Goal: Participate in discussion: Engage in conversation with other users on a specific topic

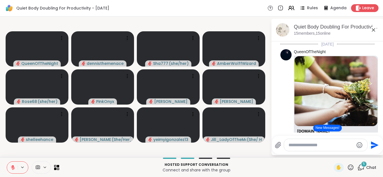
scroll to position [78, 0]
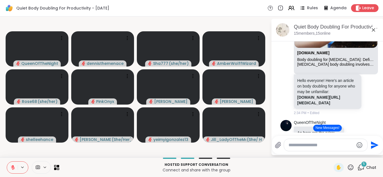
click at [223, 12] on div "Quiet Body Doubling For Productivity - [DATE] Rules Agenda Leave" at bounding box center [191, 8] width 383 height 17
click at [327, 128] on button "New Messages!" at bounding box center [327, 128] width 28 height 7
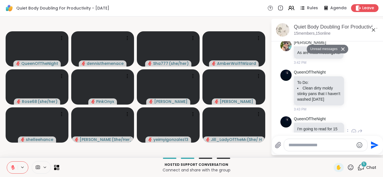
scroll to position [1314, 0]
click at [320, 138] on div "Send" at bounding box center [327, 145] width 111 height 18
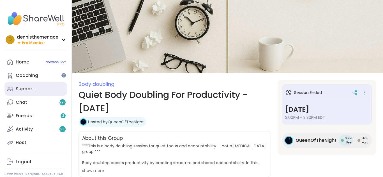
click at [27, 87] on div "Support" at bounding box center [25, 89] width 18 height 6
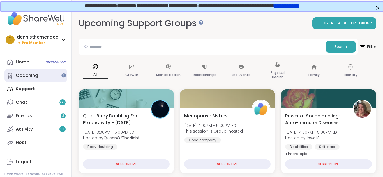
click at [22, 74] on div "Coaching" at bounding box center [27, 76] width 22 height 6
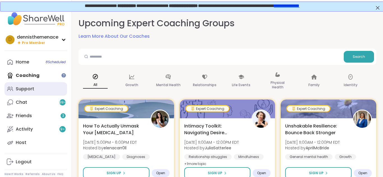
click at [23, 88] on div "Support" at bounding box center [25, 89] width 18 height 6
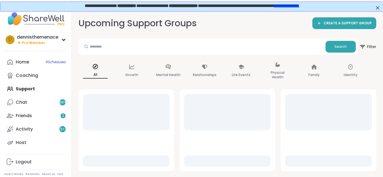
click at [23, 88] on div "Home 8 Scheduled Coaching Support Chat 99 + Friends 3 Activity 9 + Host" at bounding box center [35, 102] width 62 height 94
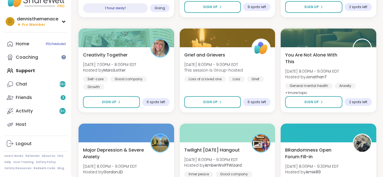
scroll to position [527, 0]
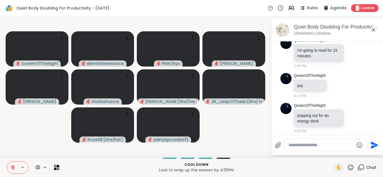
click at [188, 10] on div "Quiet Body Doubling For Productivity - [DATE] Rules Agenda Leave" at bounding box center [191, 8] width 383 height 17
click at [367, 8] on span "Leave" at bounding box center [368, 8] width 12 height 6
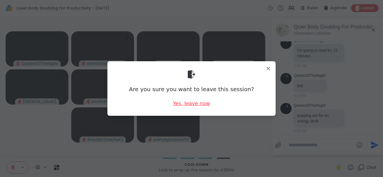
click at [188, 103] on div "Yes, leave now" at bounding box center [191, 103] width 37 height 7
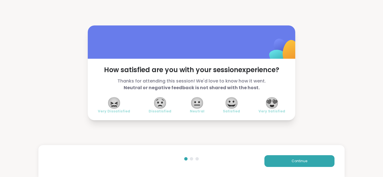
click at [274, 102] on span "😍" at bounding box center [272, 103] width 14 height 10
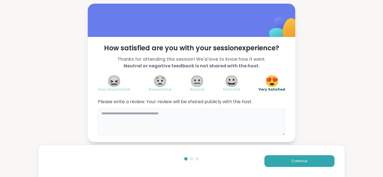
click at [188, 116] on textarea at bounding box center [191, 122] width 187 height 27
type textarea "*"
click at [170, 163] on div "Continue" at bounding box center [191, 161] width 306 height 32
click at [111, 112] on textarea "**********" at bounding box center [191, 122] width 187 height 27
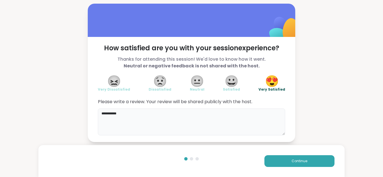
click at [110, 111] on textarea "**********" at bounding box center [191, 122] width 187 height 27
click at [123, 113] on textarea "**********" at bounding box center [191, 122] width 187 height 27
click at [120, 116] on textarea "**********" at bounding box center [191, 122] width 187 height 27
click at [165, 115] on textarea "**********" at bounding box center [191, 122] width 187 height 27
type textarea "**********"
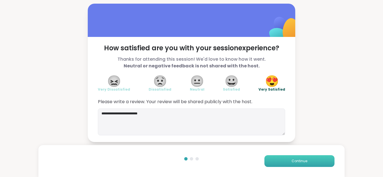
click at [300, 160] on span "Continue" at bounding box center [299, 161] width 16 height 5
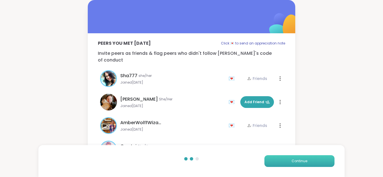
click at [302, 160] on span "Continue" at bounding box center [299, 161] width 16 height 5
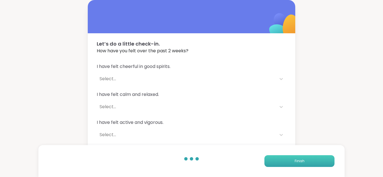
click at [301, 160] on span "Finish" at bounding box center [300, 161] width 10 height 5
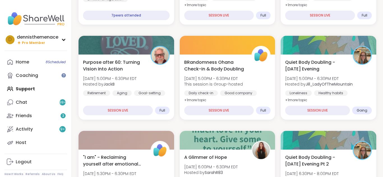
scroll to position [258, 0]
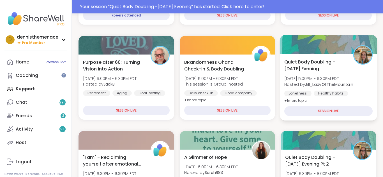
click at [319, 91] on div "Healthy habits" at bounding box center [331, 94] width 34 height 6
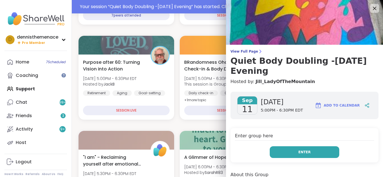
click at [305, 150] on span "Enter" at bounding box center [304, 152] width 12 height 5
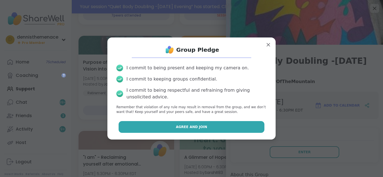
click at [192, 128] on span "Agree and Join" at bounding box center [191, 127] width 31 height 5
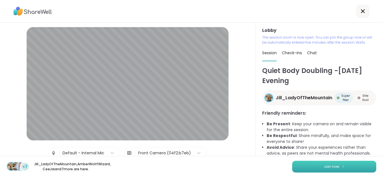
click at [332, 164] on span "Join now" at bounding box center [331, 166] width 15 height 5
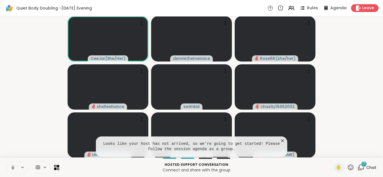
click at [282, 140] on icon at bounding box center [283, 141] width 6 height 6
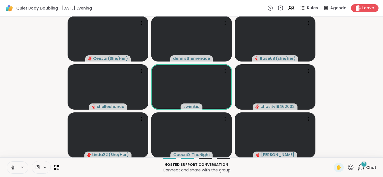
click at [12, 171] on button at bounding box center [12, 168] width 11 height 12
click at [12, 166] on icon at bounding box center [13, 166] width 2 height 2
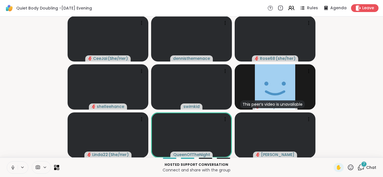
click at [13, 167] on icon at bounding box center [12, 167] width 5 height 5
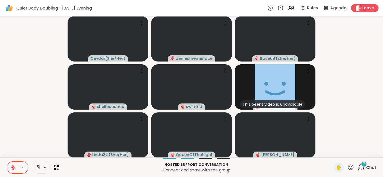
click at [369, 168] on span "Chat" at bounding box center [371, 168] width 10 height 6
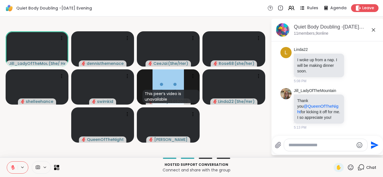
scroll to position [346, 0]
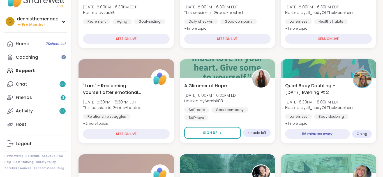
scroll to position [303, 0]
